Goal: Task Accomplishment & Management: Manage account settings

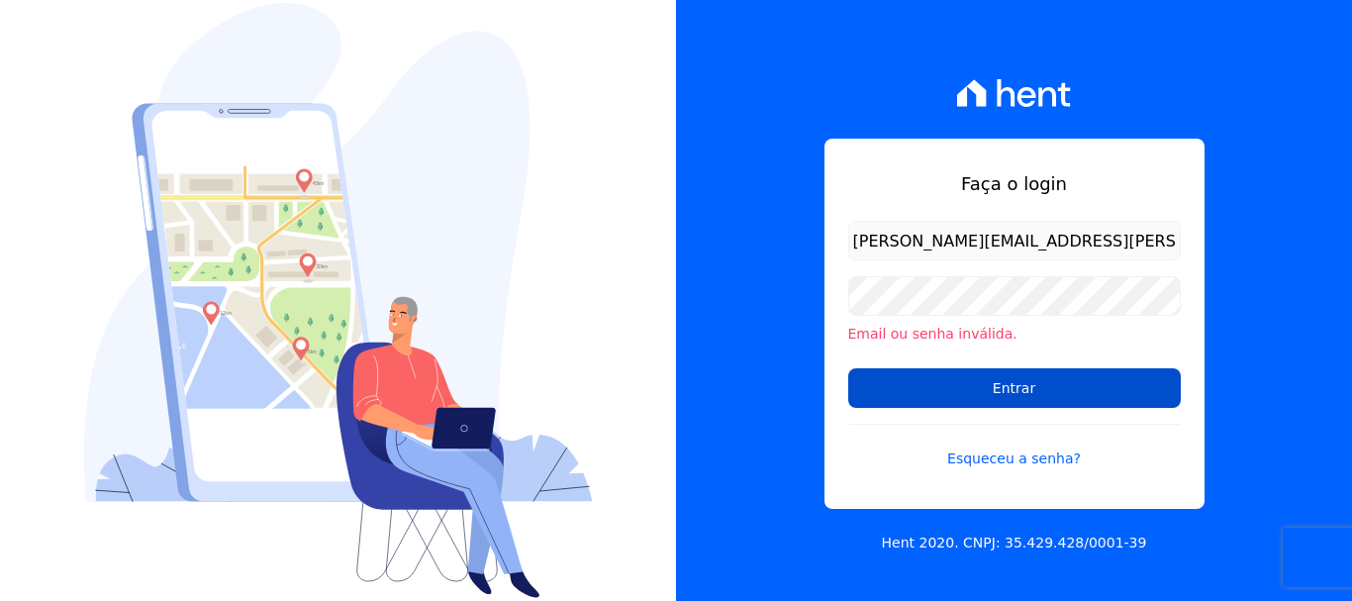
click at [993, 383] on input "Entrar" at bounding box center [1014, 388] width 333 height 40
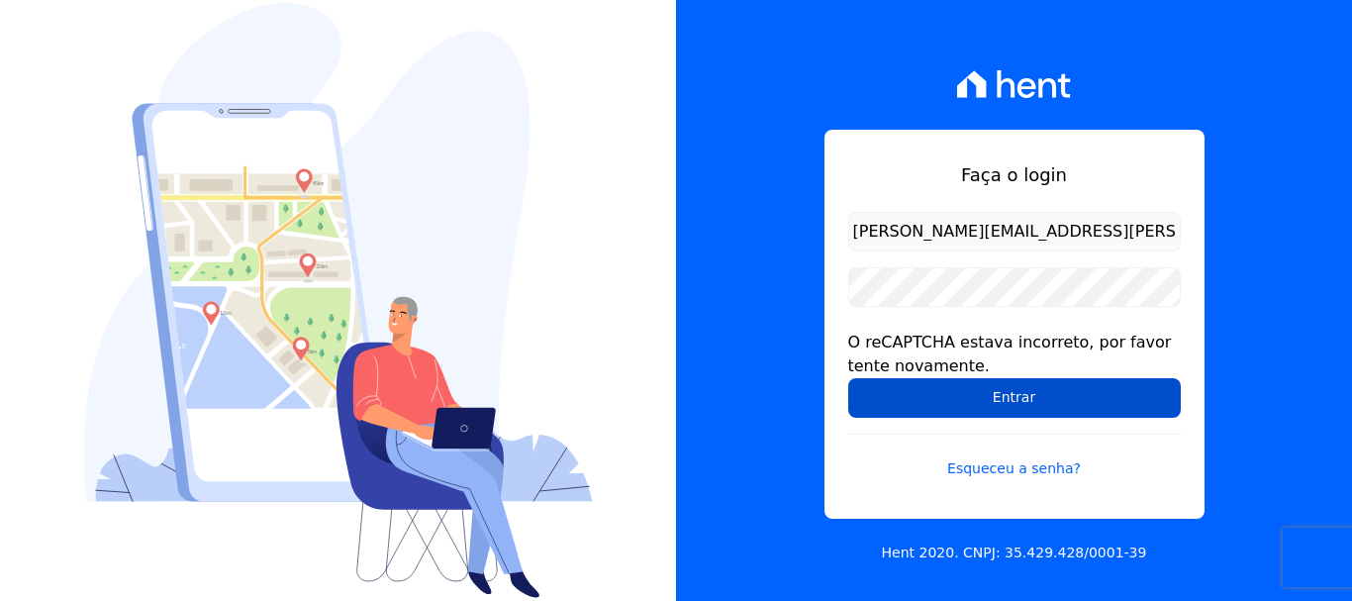
click at [993, 388] on input "Entrar" at bounding box center [1014, 398] width 333 height 40
